Goal: Transaction & Acquisition: Obtain resource

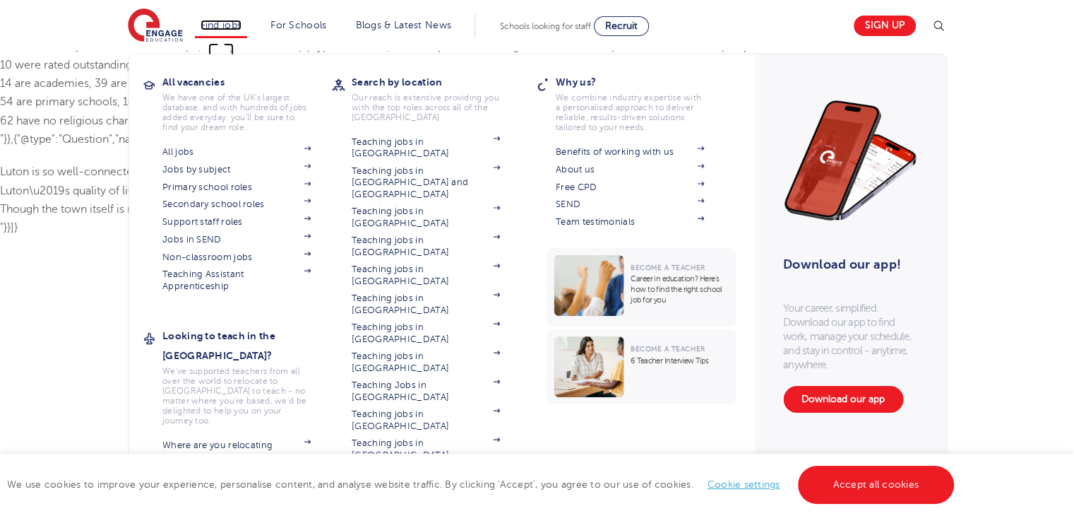
click at [226, 27] on link "Find jobs" at bounding box center [222, 25] width 42 height 11
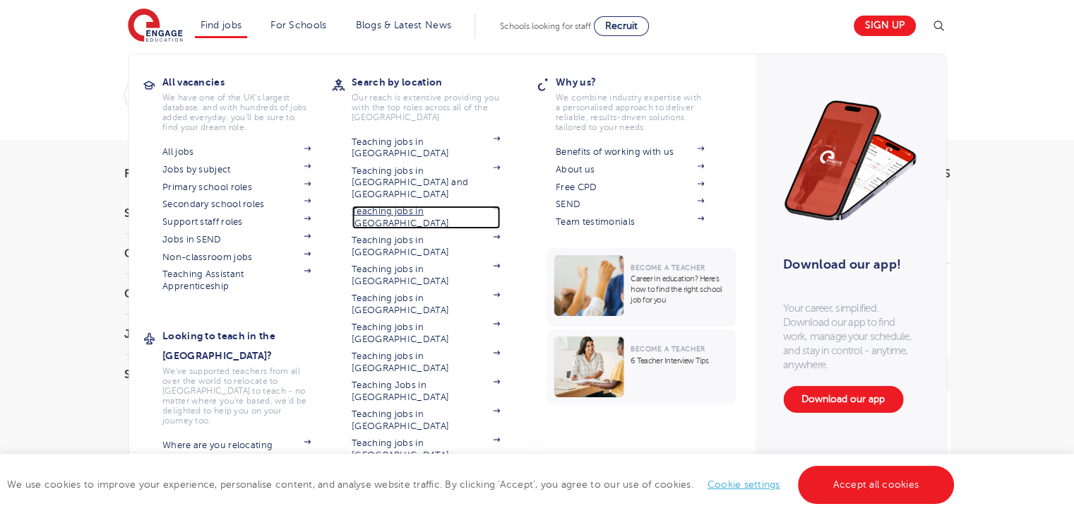
click at [403, 206] on link "Teaching jobs in [GEOGRAPHIC_DATA]" at bounding box center [426, 217] width 148 height 23
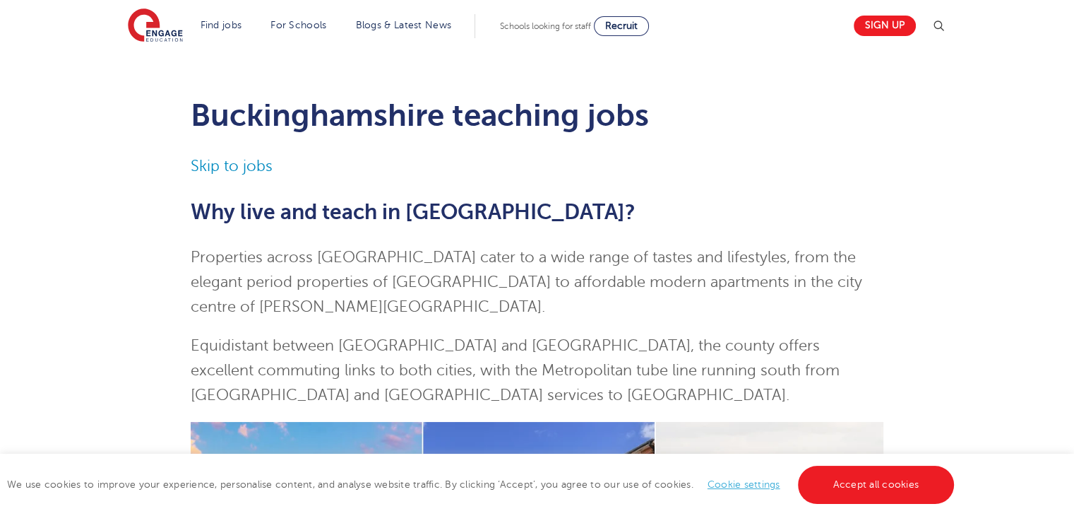
scroll to position [16, 0]
click at [250, 170] on link "Skip to jobs" at bounding box center [232, 166] width 82 height 17
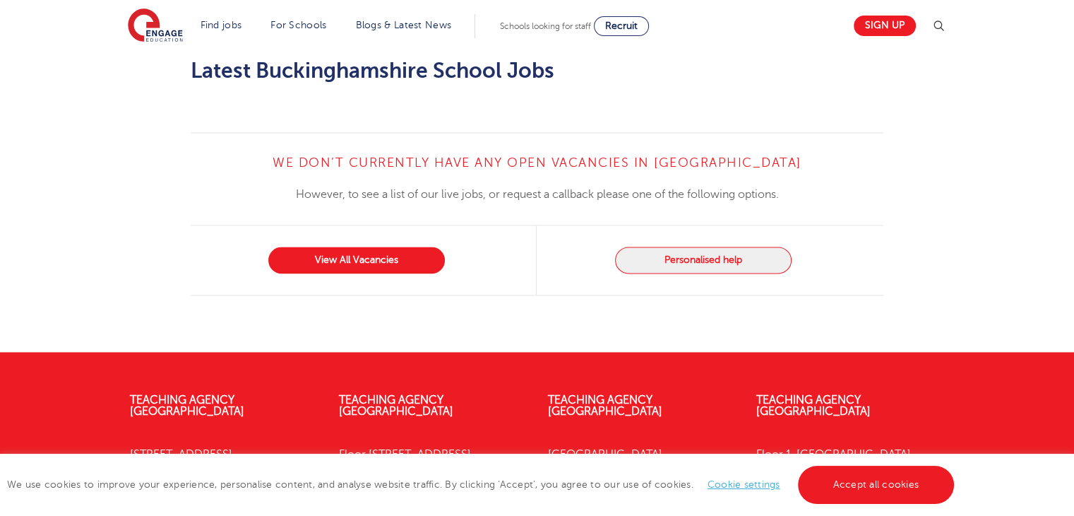
scroll to position [1840, 0]
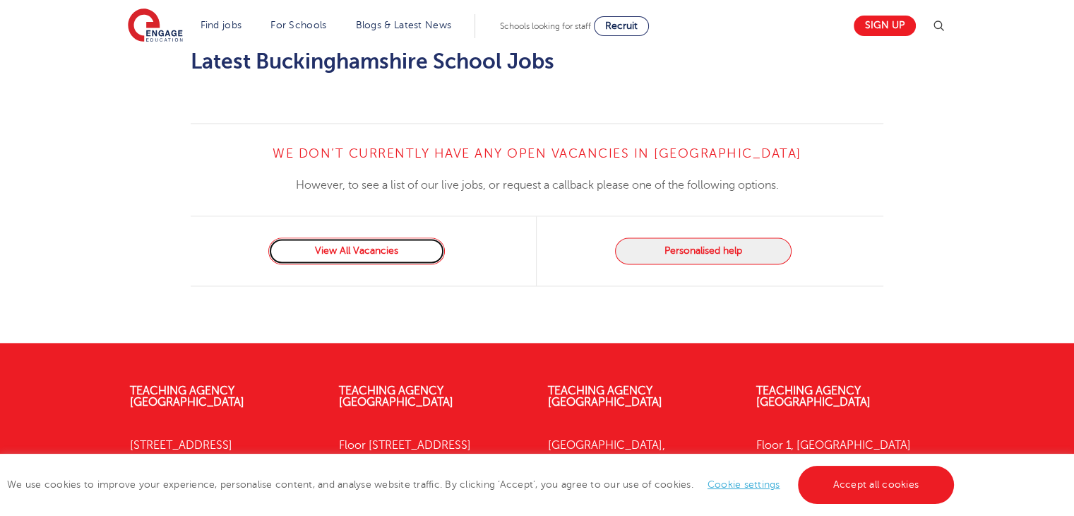
click at [297, 237] on link "View All Vacancies" at bounding box center [356, 250] width 177 height 27
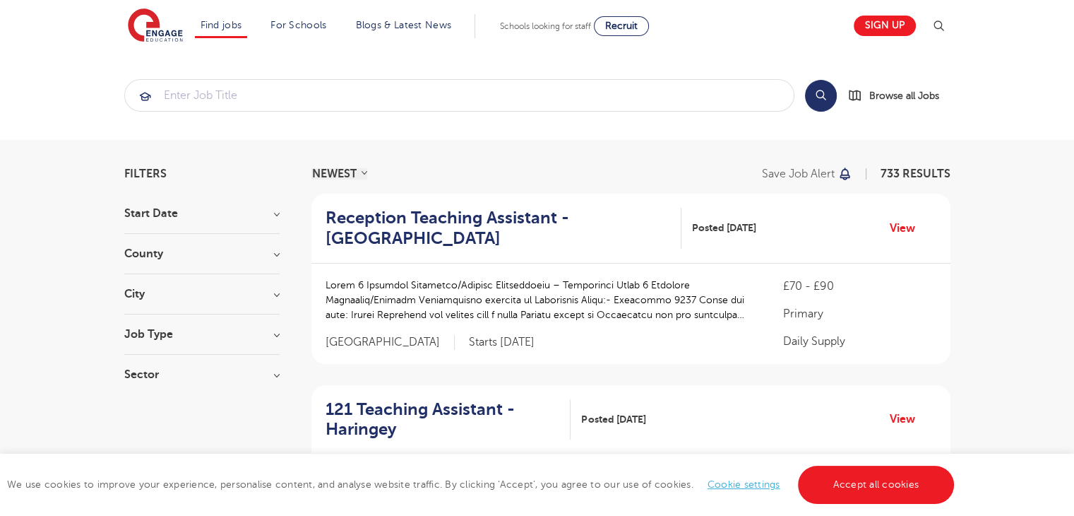
click at [268, 299] on div "City Hounslow 62 Leeds 39 Wandsworth 31 Broxbourne 29 Newham 28 Show more" at bounding box center [201, 301] width 155 height 26
click at [278, 289] on h3 "City" at bounding box center [201, 293] width 155 height 11
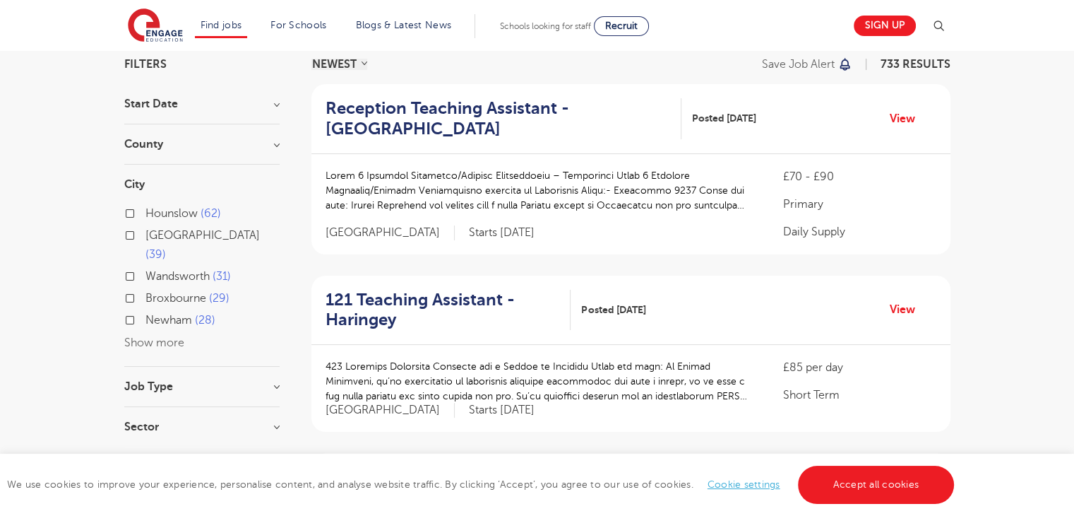
scroll to position [121, 0]
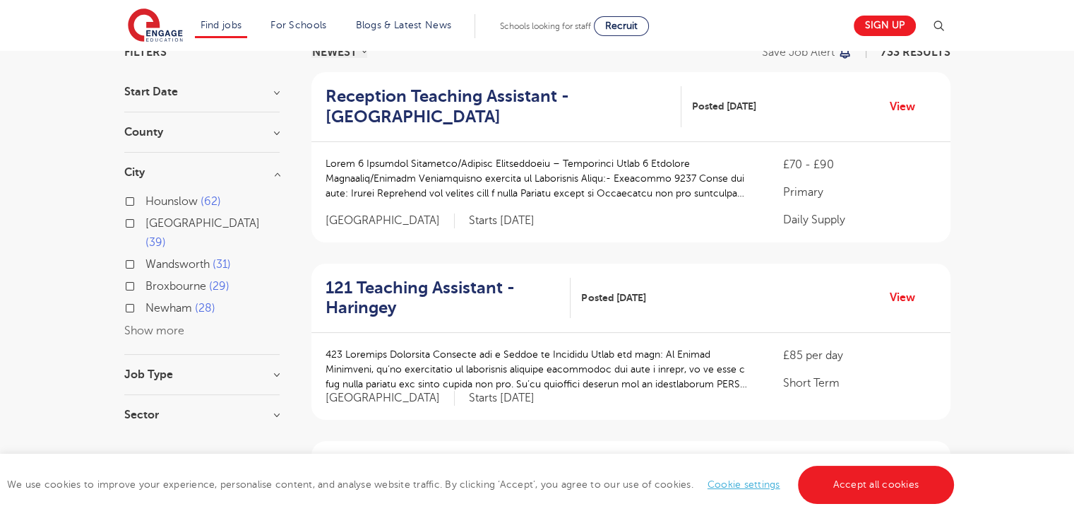
click at [165, 324] on button "Show more" at bounding box center [154, 330] width 60 height 13
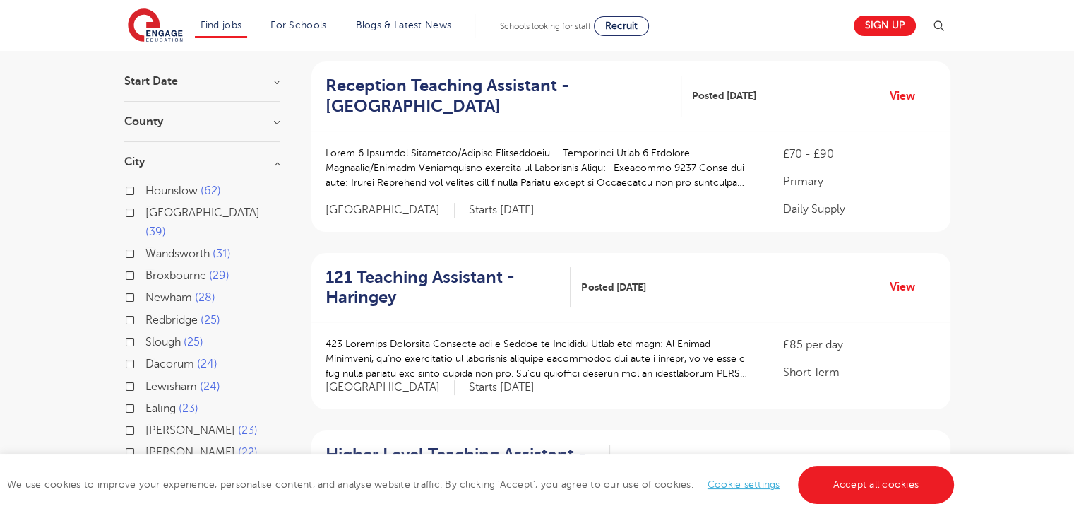
scroll to position [131, 0]
